Goal: Task Accomplishment & Management: Manage account settings

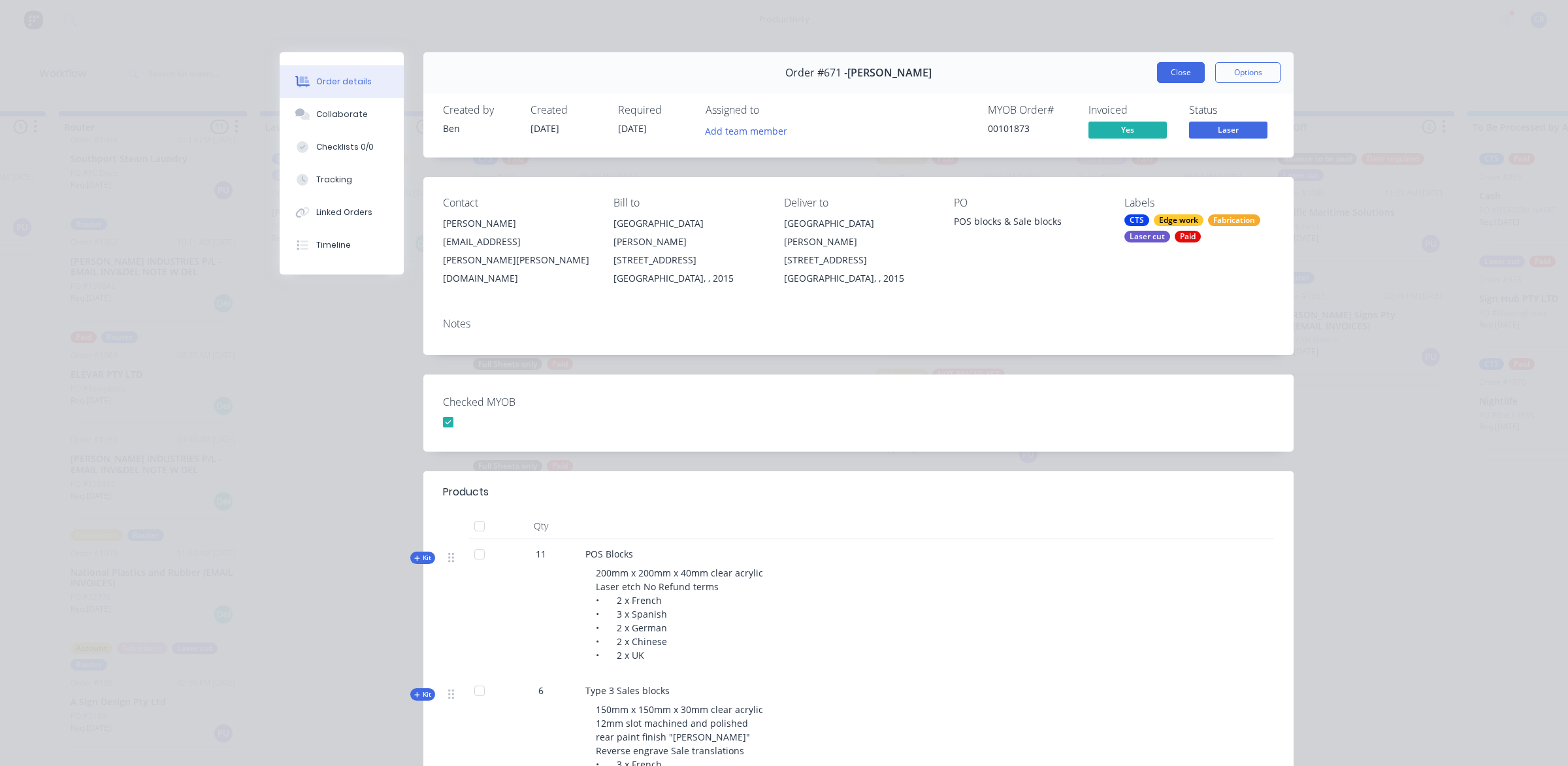
click at [1179, 75] on button "Close" at bounding box center [1181, 72] width 48 height 21
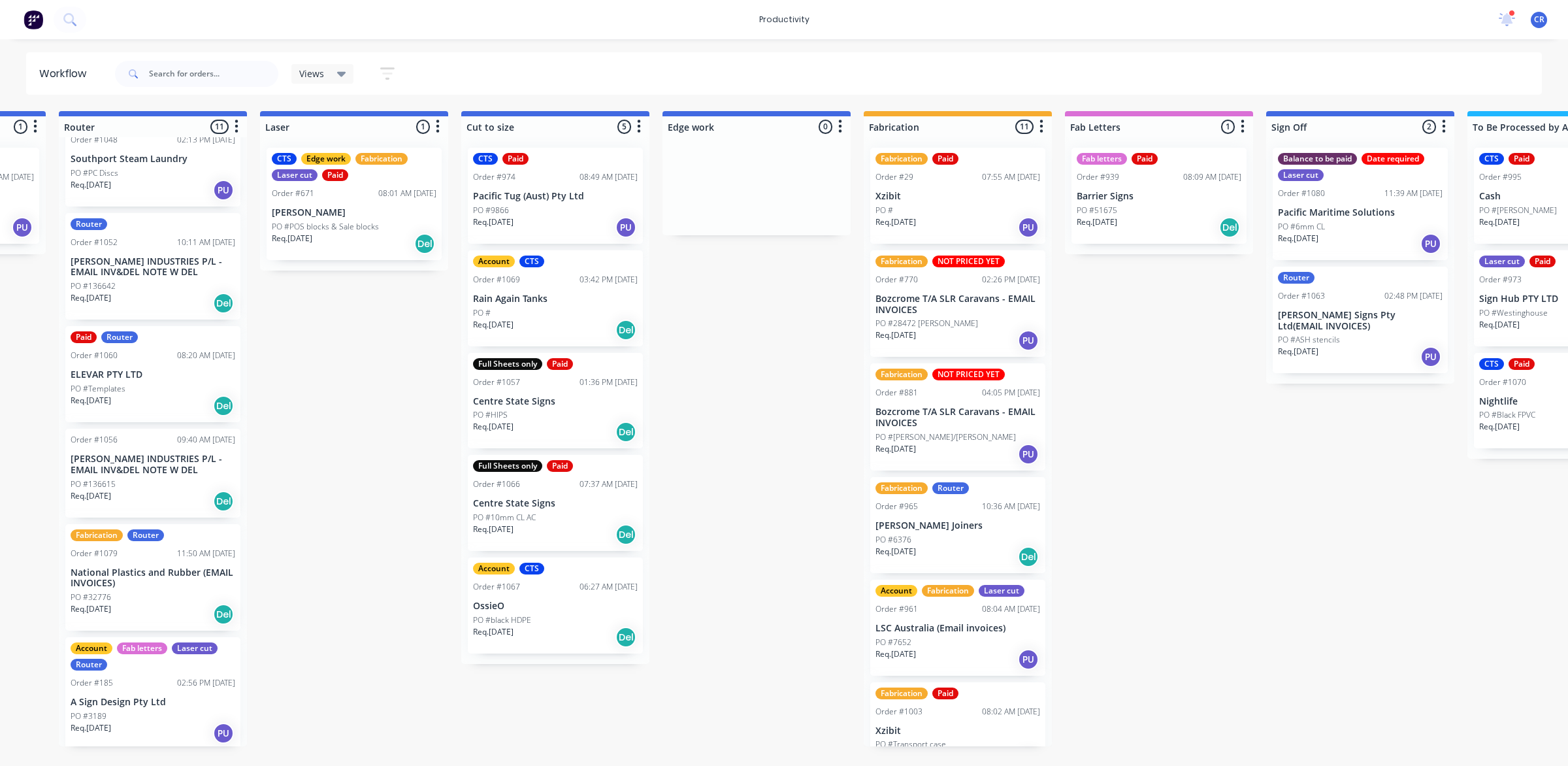
click at [1148, 392] on div "Submitted 1 Sort By Created date Required date Order number Customer name Most …" at bounding box center [779, 428] width 3127 height 635
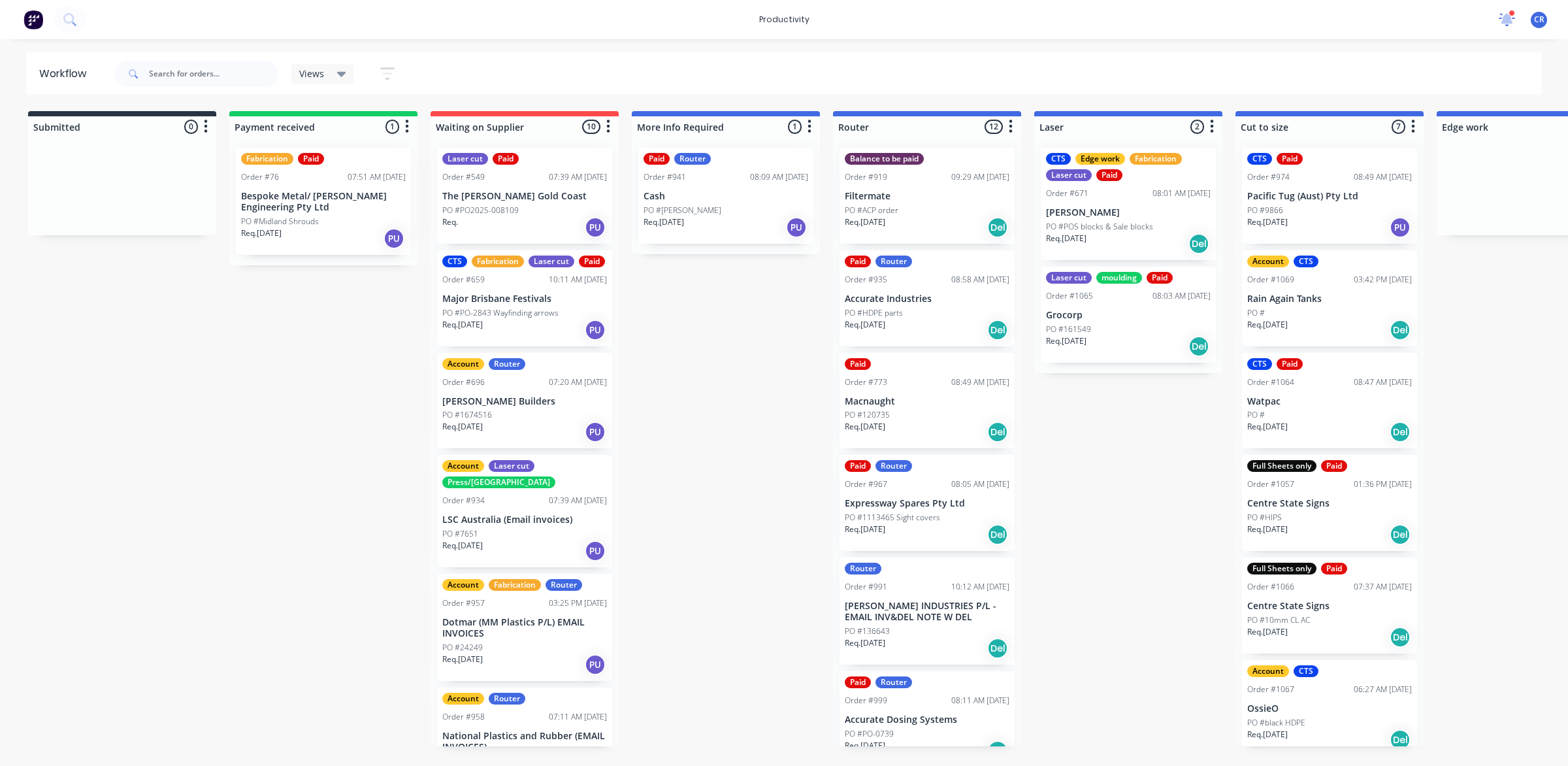
click at [1507, 16] on icon at bounding box center [1507, 18] width 13 height 12
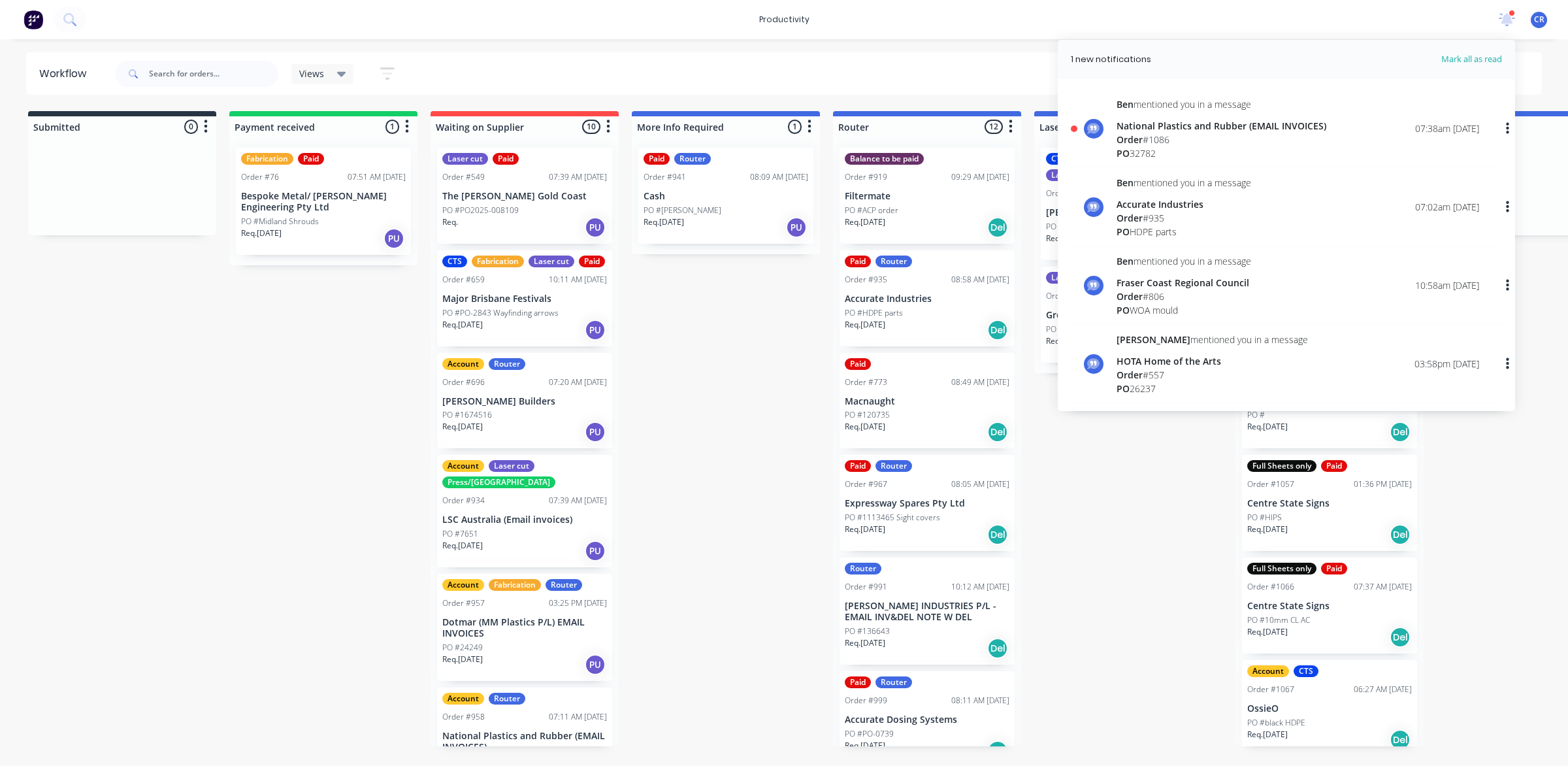
click at [1347, 137] on div "[PERSON_NAME] mentioned you in a message National Plastics and Rubber (EMAIL IN…" at bounding box center [1298, 128] width 363 height 63
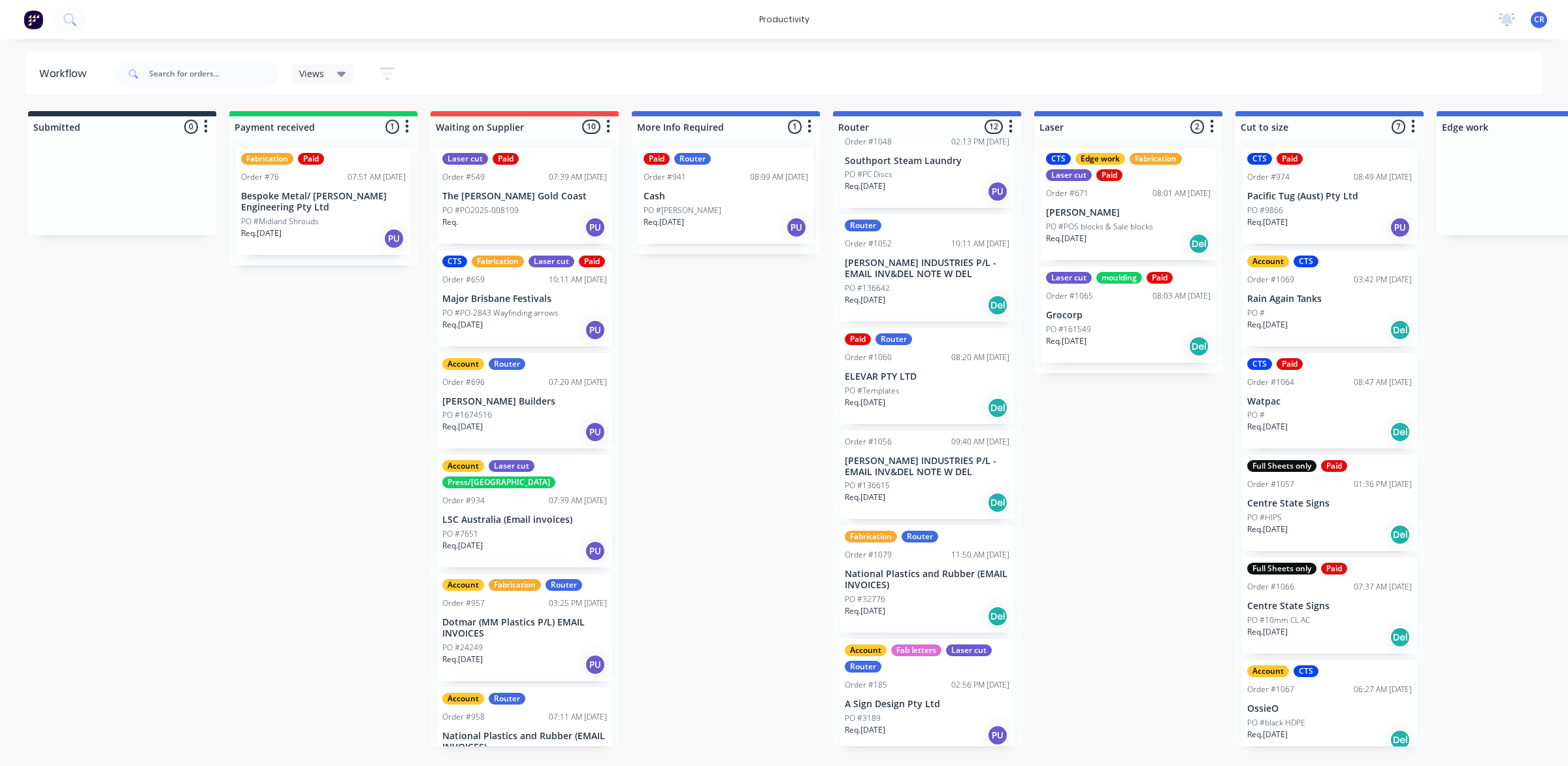
scroll to position [663, 0]
click at [922, 580] on p "National Plastics and Rubber (EMAIL INVOICES)" at bounding box center [927, 578] width 165 height 23
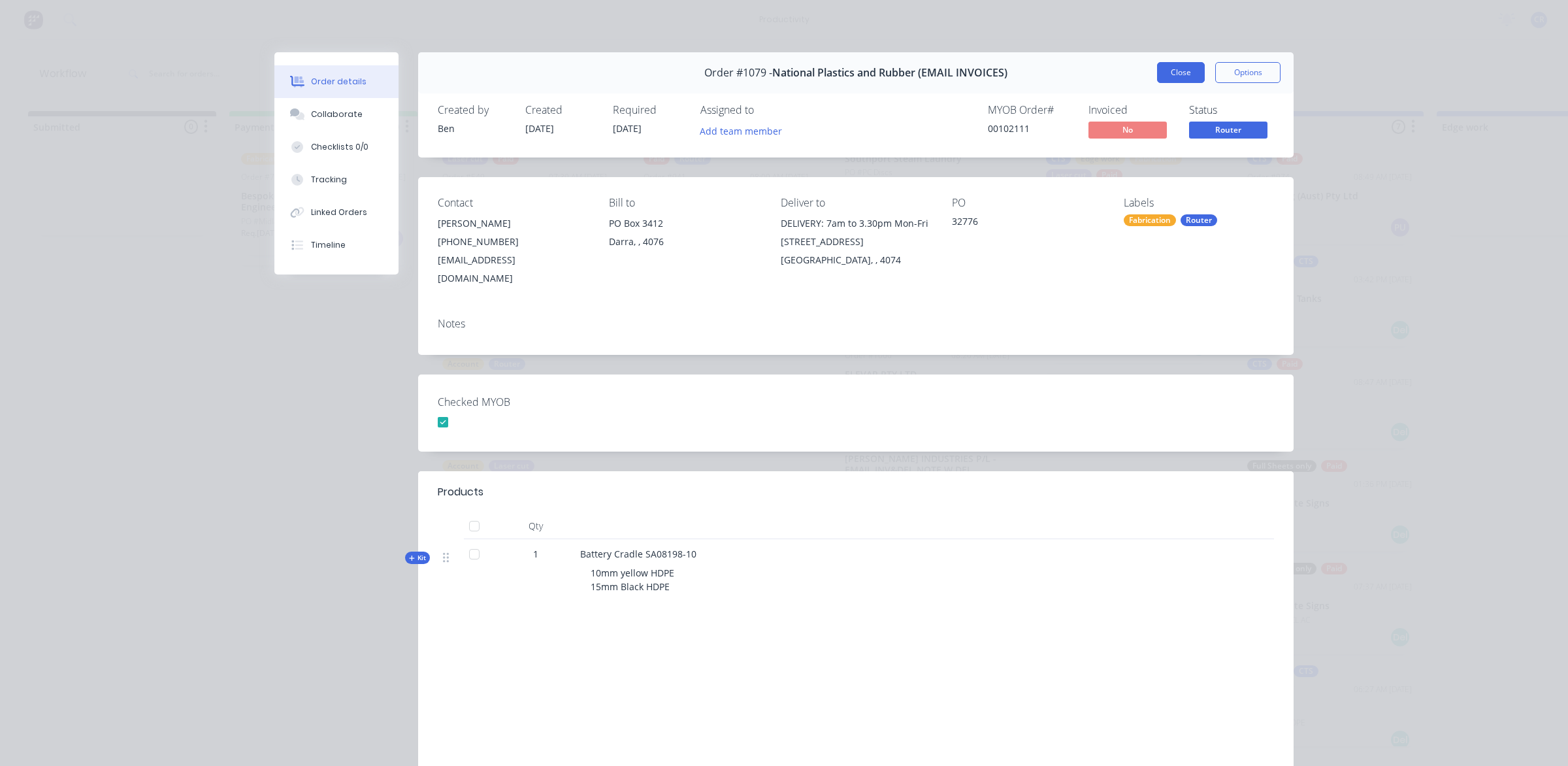
click at [1161, 70] on button "Close" at bounding box center [1181, 72] width 48 height 21
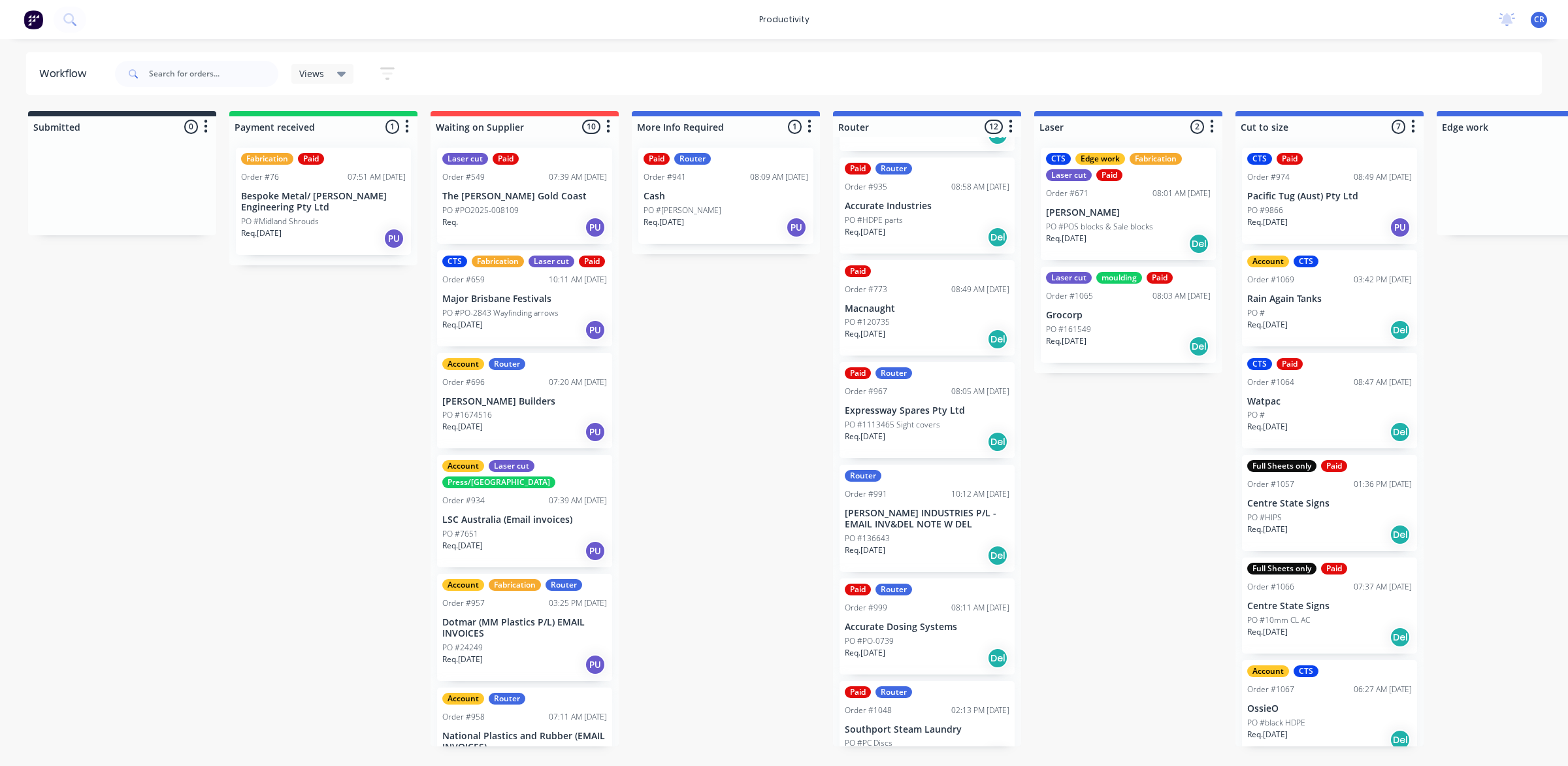
scroll to position [0, 0]
